Goal: Information Seeking & Learning: Learn about a topic

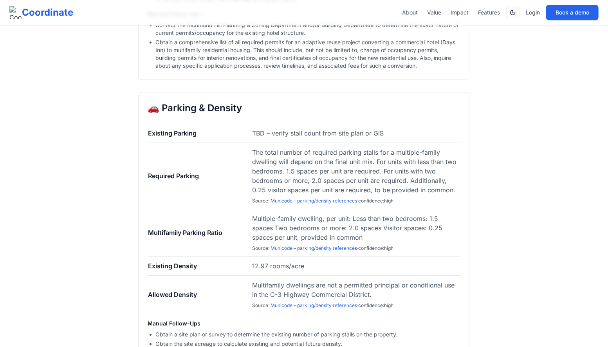
scroll to position [1565, 0]
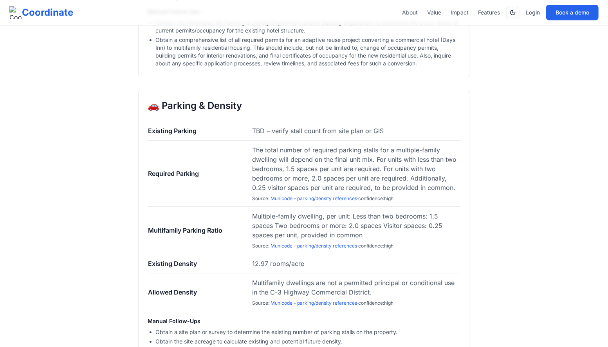
click at [283, 243] on span "Source : Municode – parking/density references · confidence: high" at bounding box center [322, 246] width 141 height 6
click at [285, 225] on span "Multiple-family dwelling, per unit: Less than two bedrooms: 1.5 spaces Two bedr…" at bounding box center [355, 230] width 207 height 38
click at [285, 243] on link "Municode – parking/density references" at bounding box center [313, 246] width 87 height 6
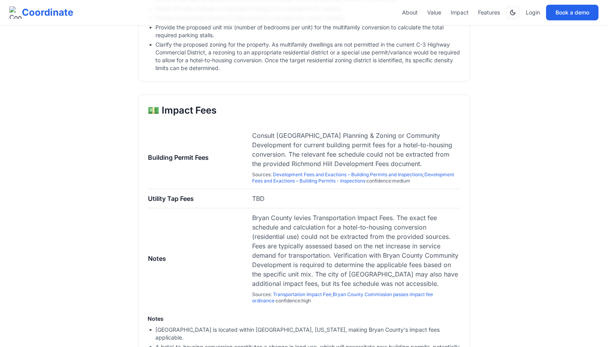
scroll to position [1899, 0]
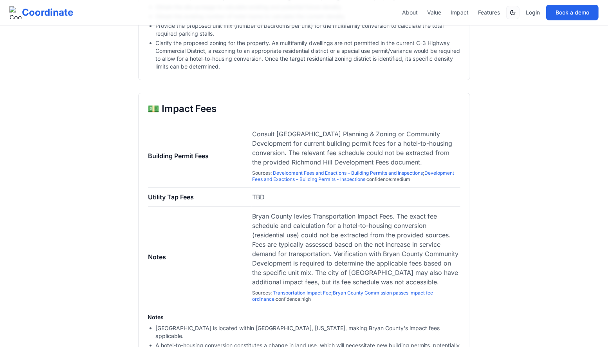
click at [107, 146] on div "This is an internal Draft Report . Values shown are first-pass findings that st…" at bounding box center [304, 290] width 608 height 4378
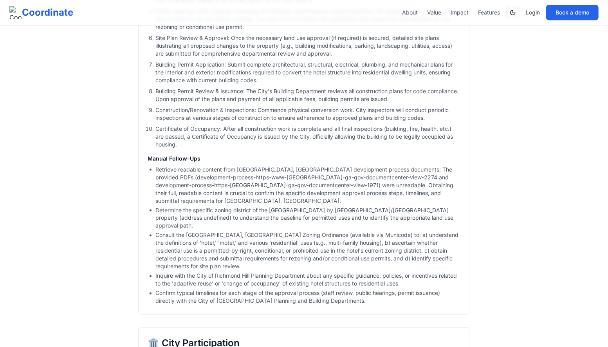
scroll to position [2534, 0]
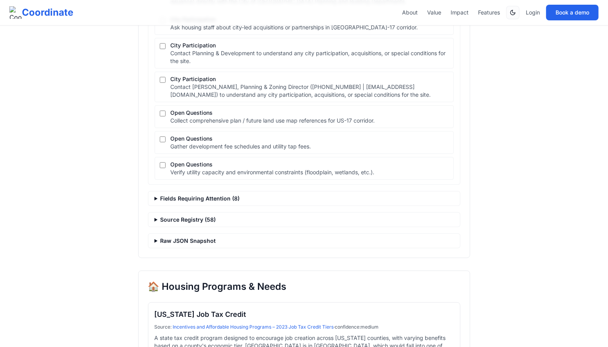
scroll to position [3920, 0]
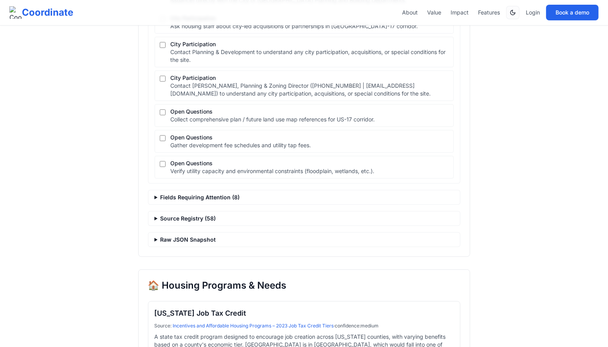
click at [182, 233] on summary "Raw JSON Snapshot" at bounding box center [304, 240] width 312 height 14
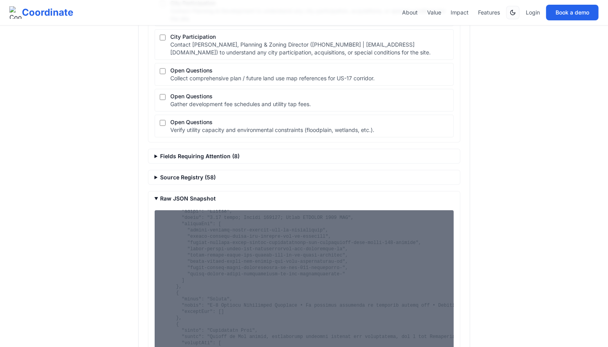
scroll to position [32, 0]
click at [197, 170] on summary "Source Registry ( 58 )" at bounding box center [304, 177] width 312 height 14
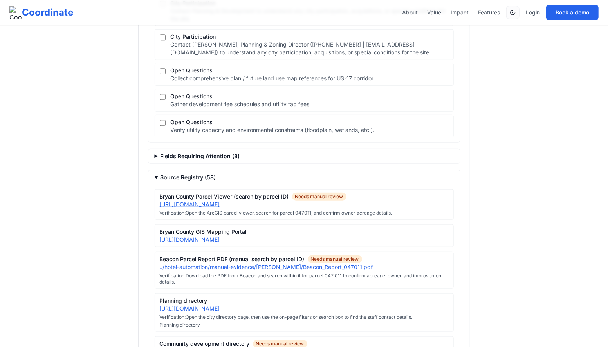
click at [217, 201] on link "[URL][DOMAIN_NAME]" at bounding box center [190, 204] width 60 height 7
click at [130, 146] on div "This is an internal Draft Report . Values shown are first-pass findings that st…" at bounding box center [304, 44] width 351 height 7948
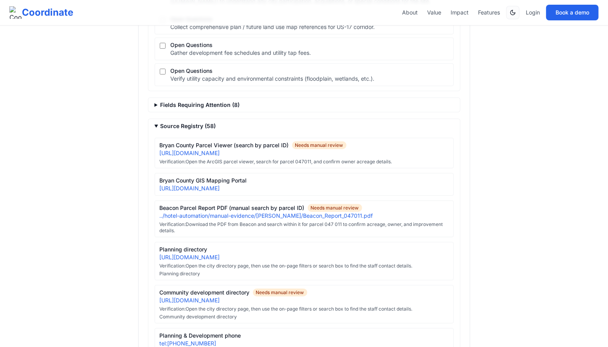
scroll to position [4017, 0]
